Goal: Task Accomplishment & Management: Use online tool/utility

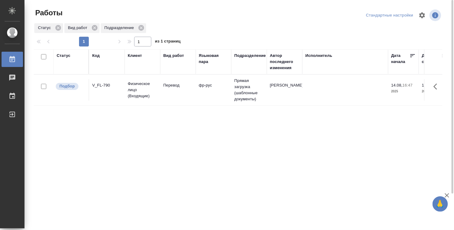
click at [313, 60] on div "Исполнитель" at bounding box center [345, 62] width 80 height 18
click at [315, 57] on div "Исполнитель" at bounding box center [318, 56] width 27 height 6
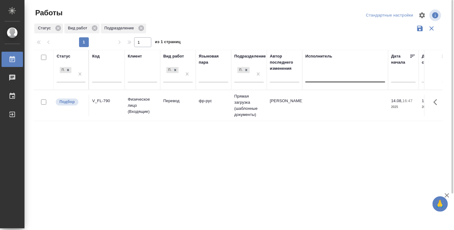
click at [310, 71] on div at bounding box center [345, 77] width 80 height 12
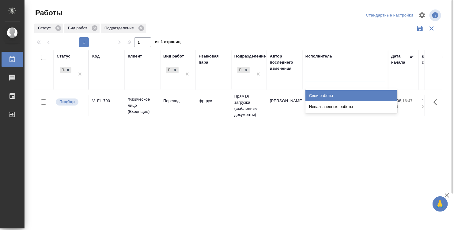
click at [317, 97] on div "Свои работы" at bounding box center [351, 95] width 92 height 11
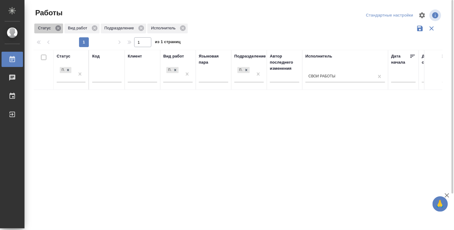
click at [55, 27] on icon at bounding box center [58, 28] width 7 height 7
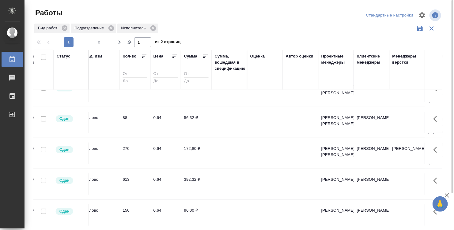
scroll to position [228, 365]
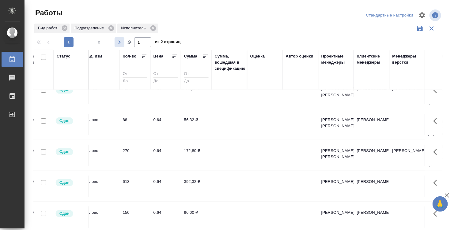
click at [117, 44] on icon "button" at bounding box center [119, 42] width 7 height 7
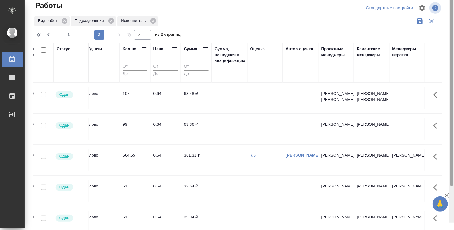
scroll to position [0, 0]
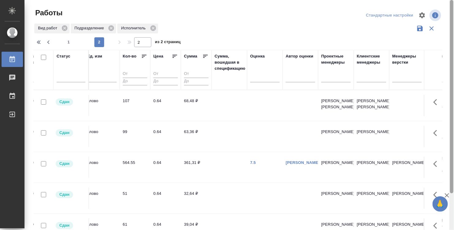
drag, startPoint x: 453, startPoint y: 91, endPoint x: 411, endPoint y: 45, distance: 62.4
click at [449, 51] on div at bounding box center [451, 115] width 5 height 230
click at [68, 44] on span "1" at bounding box center [69, 42] width 10 height 6
type input "1"
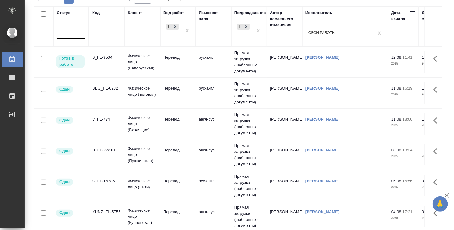
click at [59, 30] on div at bounding box center [71, 32] width 29 height 9
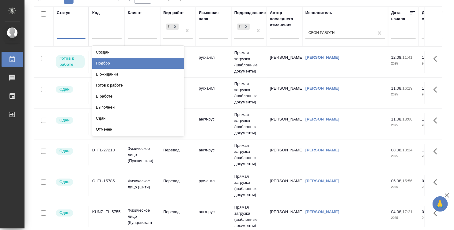
click at [108, 61] on div "Подбор" at bounding box center [138, 63] width 92 height 11
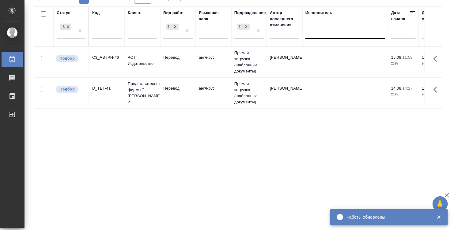
drag, startPoint x: 194, startPoint y: 227, endPoint x: 205, endPoint y: 225, distance: 11.8
click at [228, 225] on div "Работы Стандартные настройки Вид работ Подразделение Статус 1 1 из 1 страниц Ст…" at bounding box center [240, 94] width 420 height 274
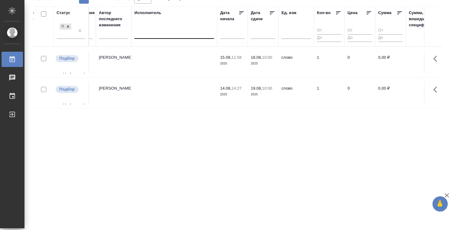
scroll to position [0, 175]
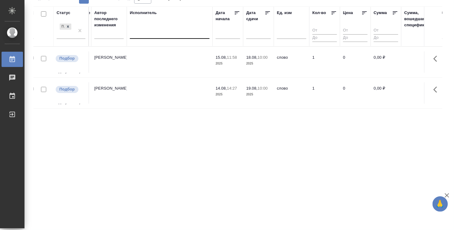
click at [207, 62] on td at bounding box center [170, 61] width 86 height 21
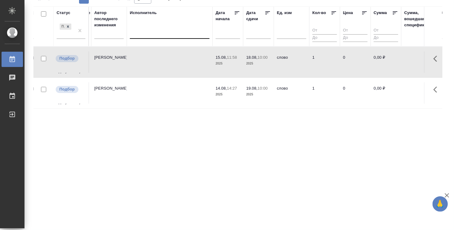
click at [207, 62] on td at bounding box center [170, 61] width 86 height 21
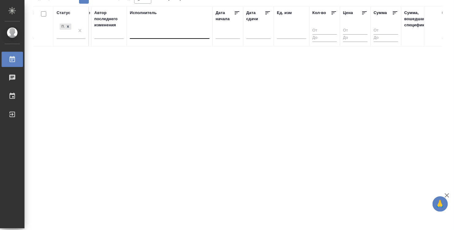
scroll to position [0, 0]
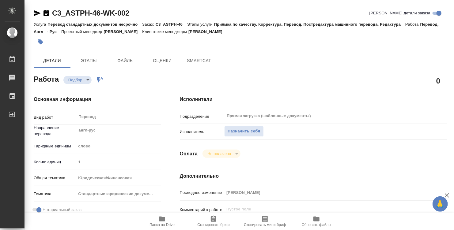
type textarea "x"
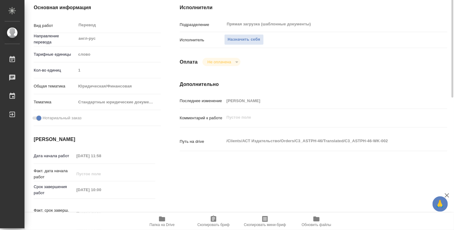
type textarea "x"
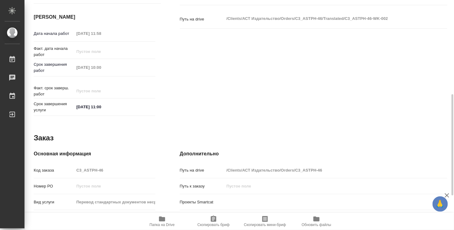
scroll to position [292, 0]
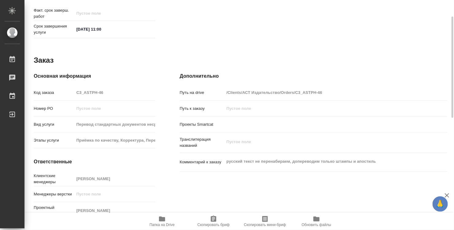
type textarea "x"
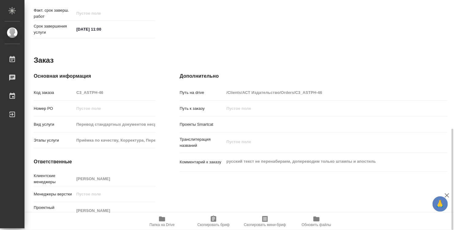
type textarea "x"
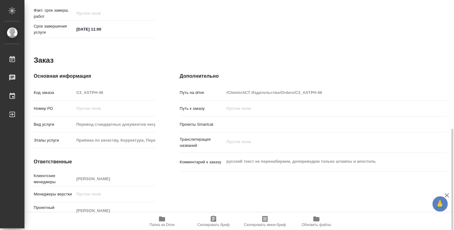
click at [162, 221] on icon "button" at bounding box center [162, 219] width 6 height 5
